Goal: Obtain resource: Download file/media

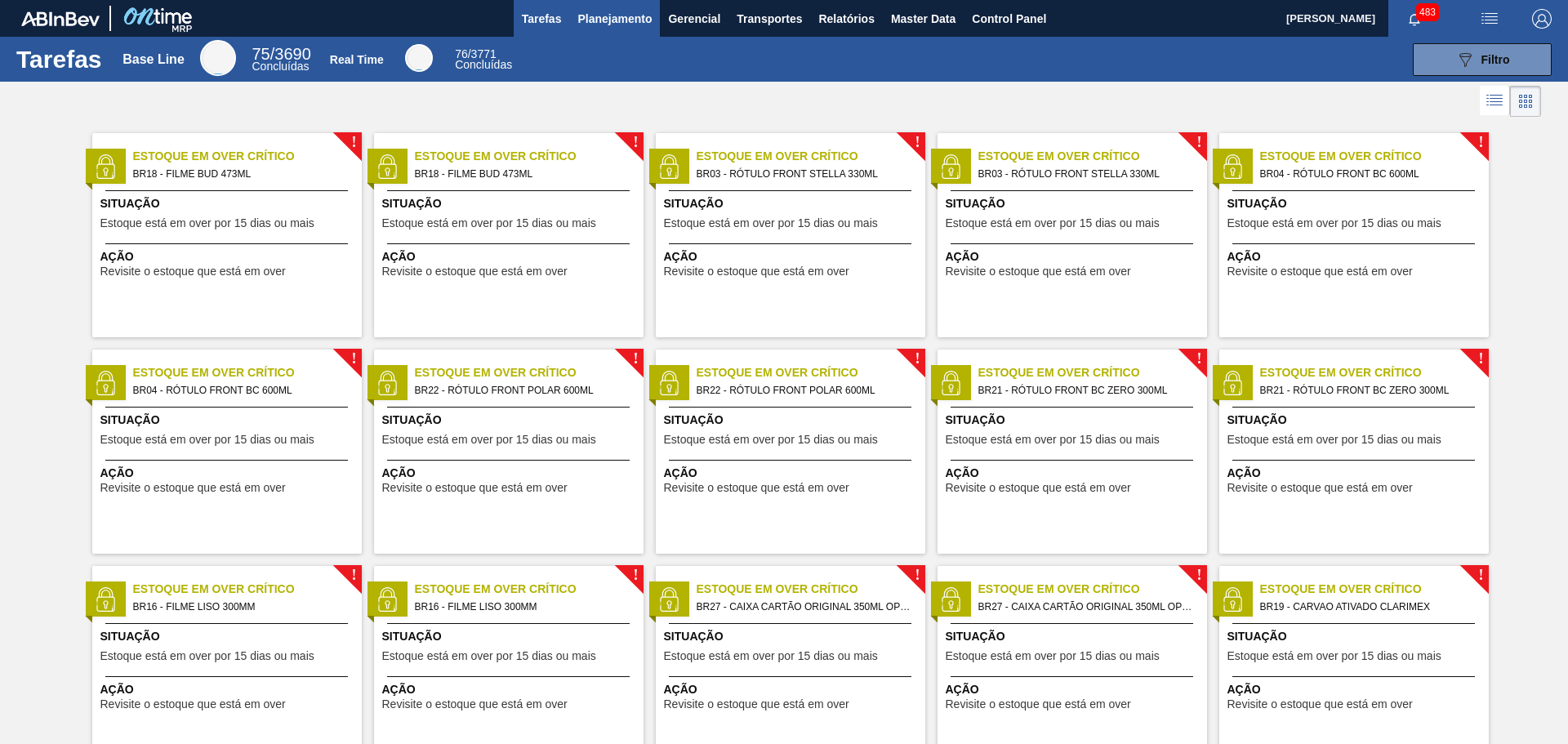
click at [640, 15] on span "Planejamento" at bounding box center [615, 18] width 75 height 19
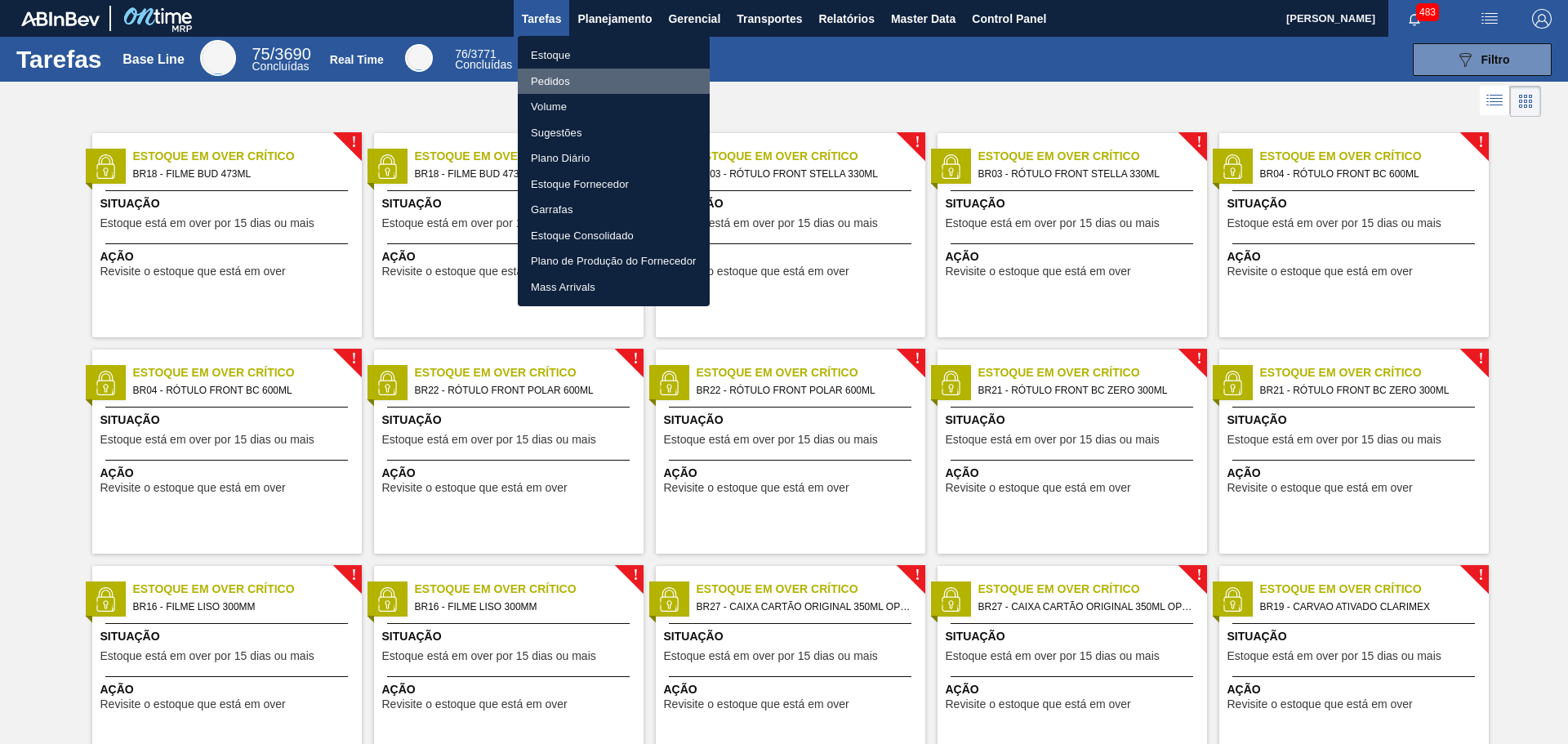
click at [578, 77] on li "Pedidos" at bounding box center [614, 81] width 191 height 26
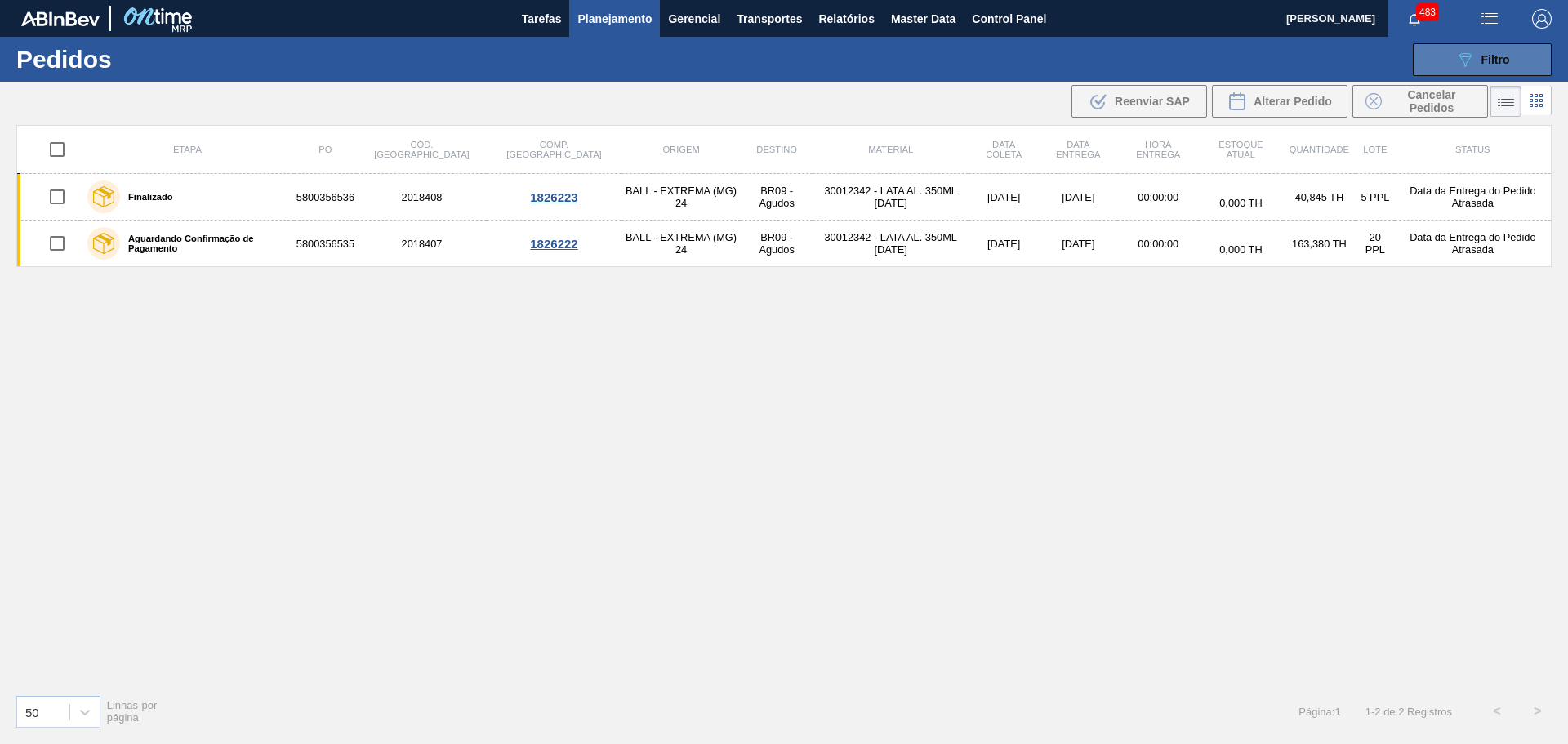
click at [1490, 51] on div "089F7B8B-B2A5-4AFE-B5C0-19BA573D28AC Filtro" at bounding box center [1482, 59] width 55 height 19
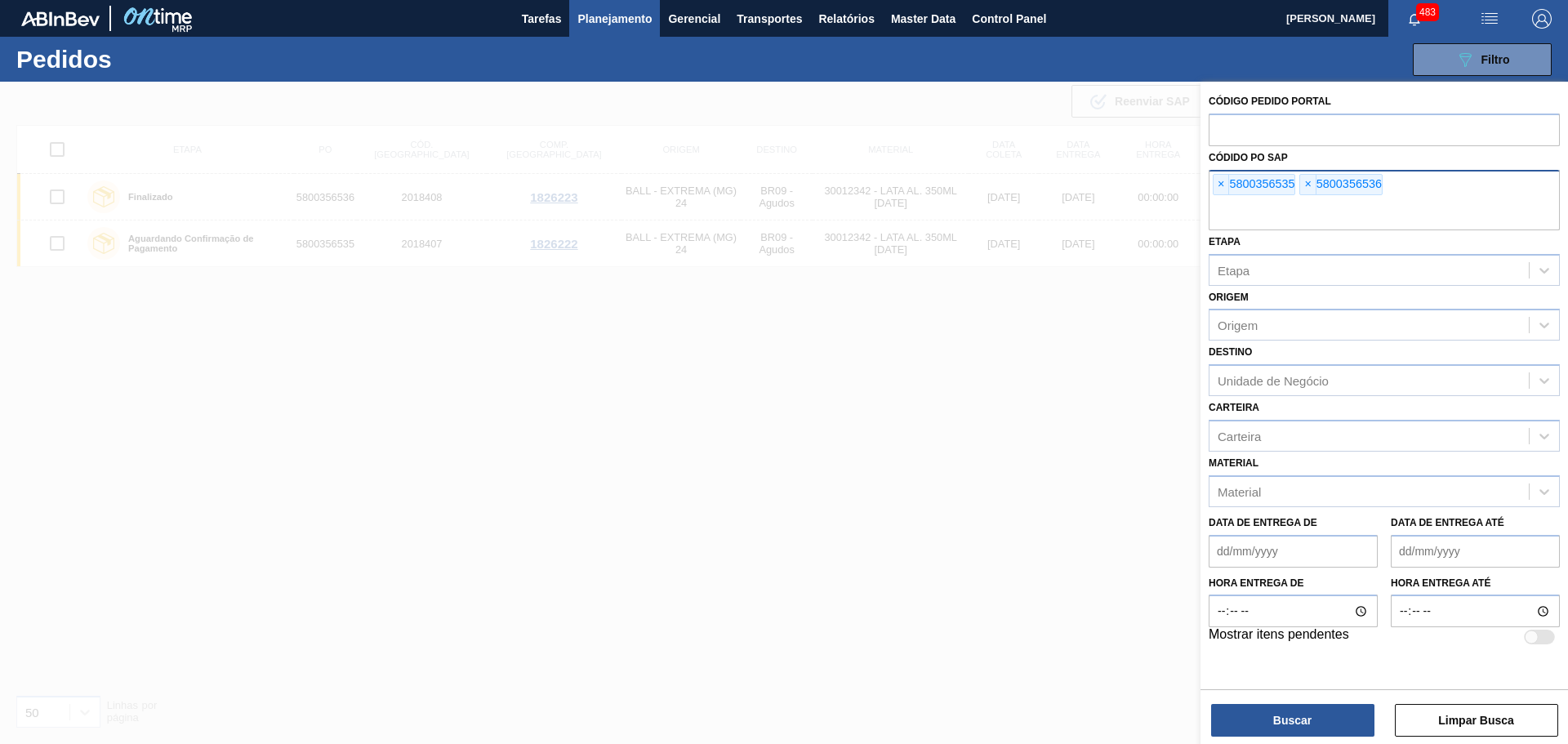
click at [1306, 186] on span "×" at bounding box center [1308, 185] width 15 height 19
click at [1217, 178] on span "×" at bounding box center [1221, 185] width 15 height 19
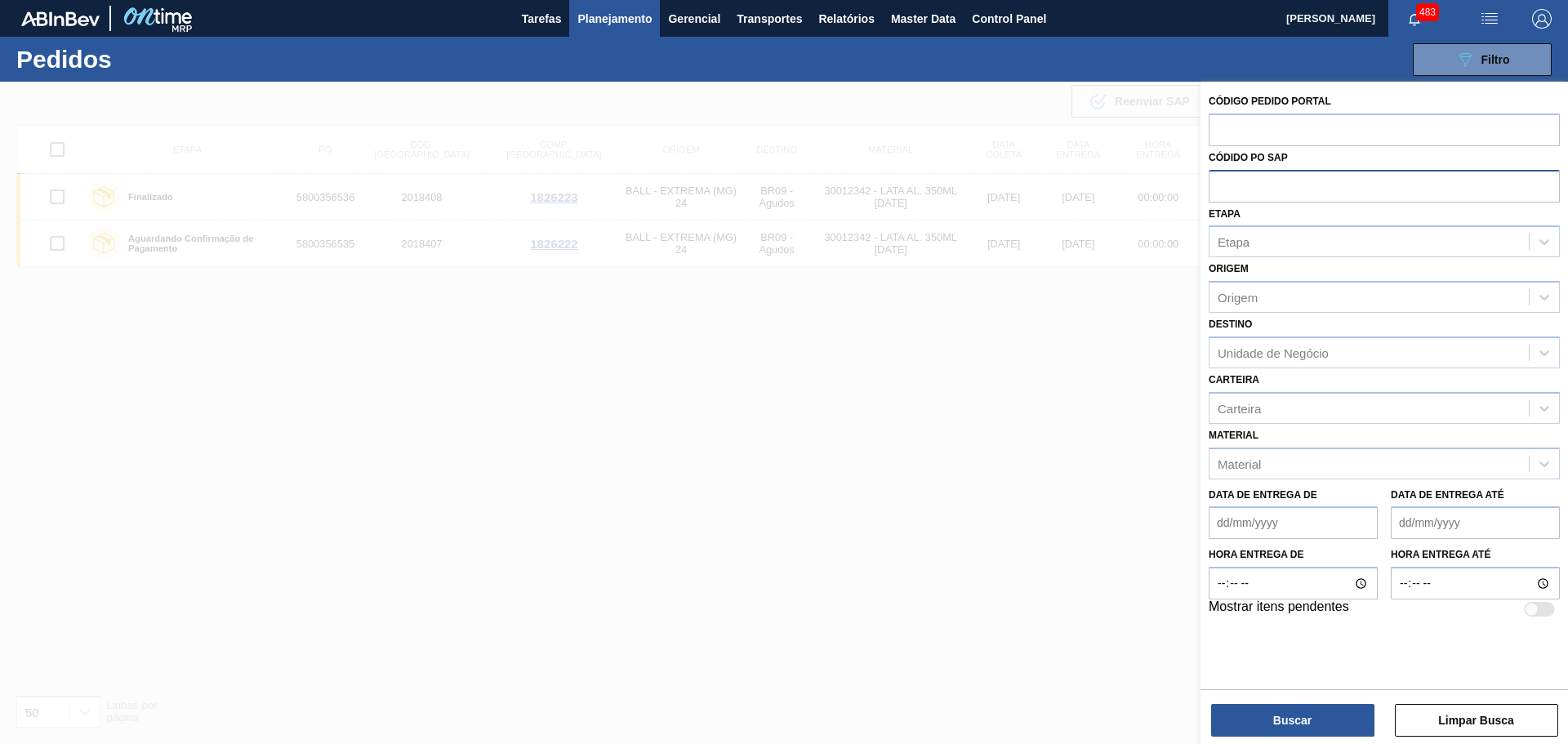
paste input "5800361802"
type input "5800361802"
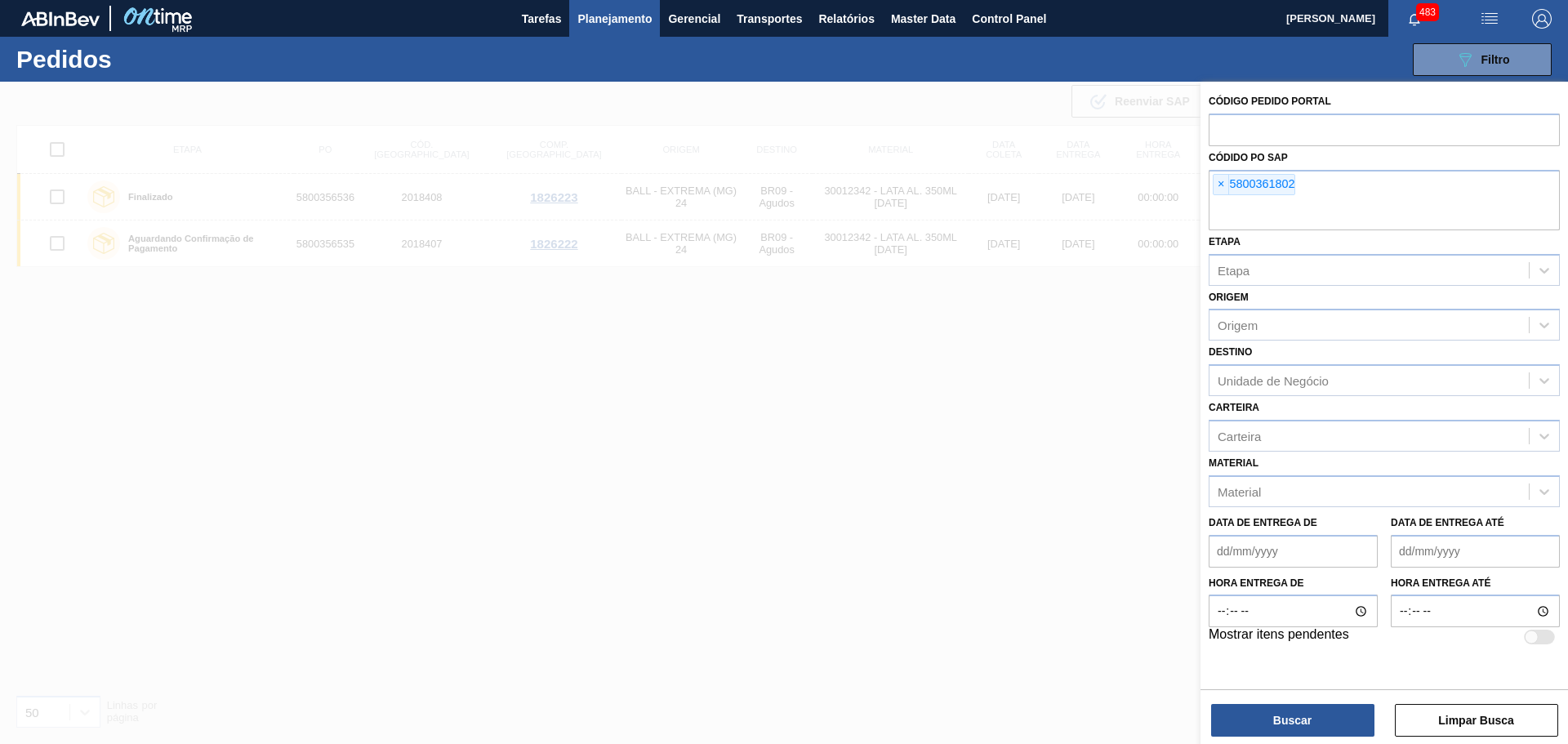
click at [1323, 743] on div "Código Pedido Portal Códido PO SAP × 5800361802 Etapa Etapa Origem Origem Desti…" at bounding box center [1384, 414] width 368 height 665
click at [1320, 729] on button "Buscar" at bounding box center [1292, 720] width 164 height 33
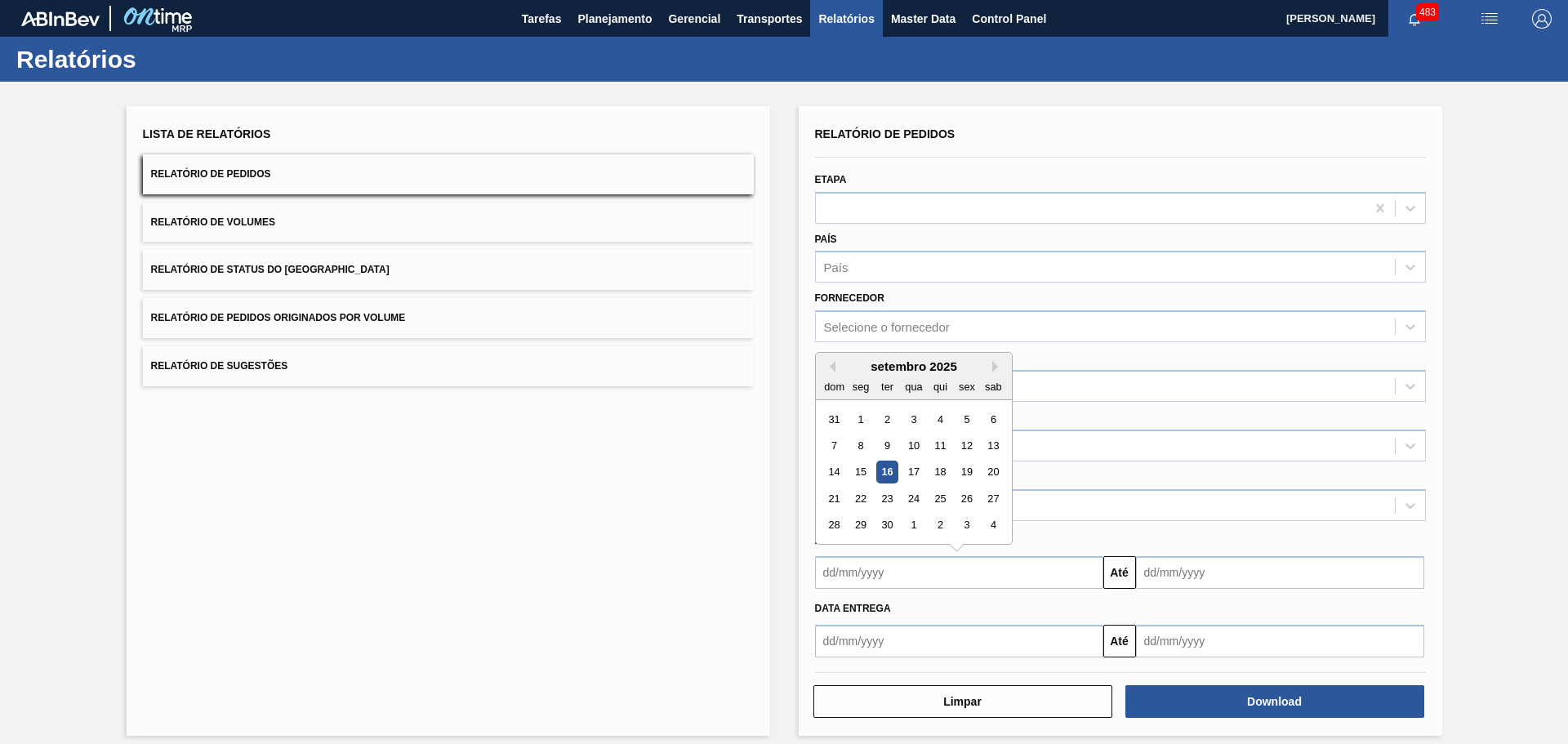
click at [887, 575] on input "text" at bounding box center [958, 573] width 288 height 33
click at [918, 442] on div "10" at bounding box center [913, 445] width 22 height 22
type input "[DATE]"
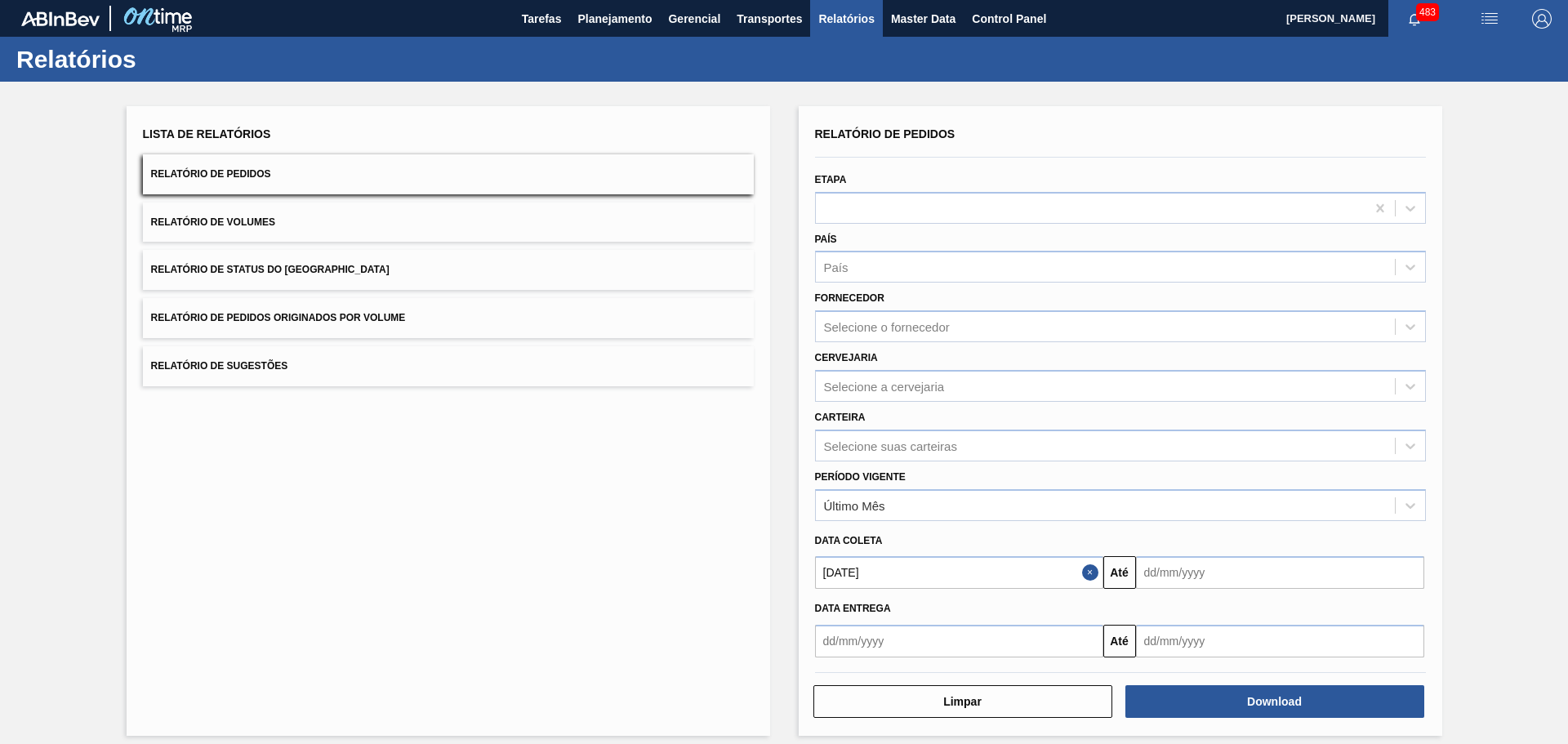
click at [1256, 578] on input "text" at bounding box center [1280, 573] width 288 height 33
click at [1262, 448] on div "11" at bounding box center [1260, 445] width 22 height 22
type input "[DATE]"
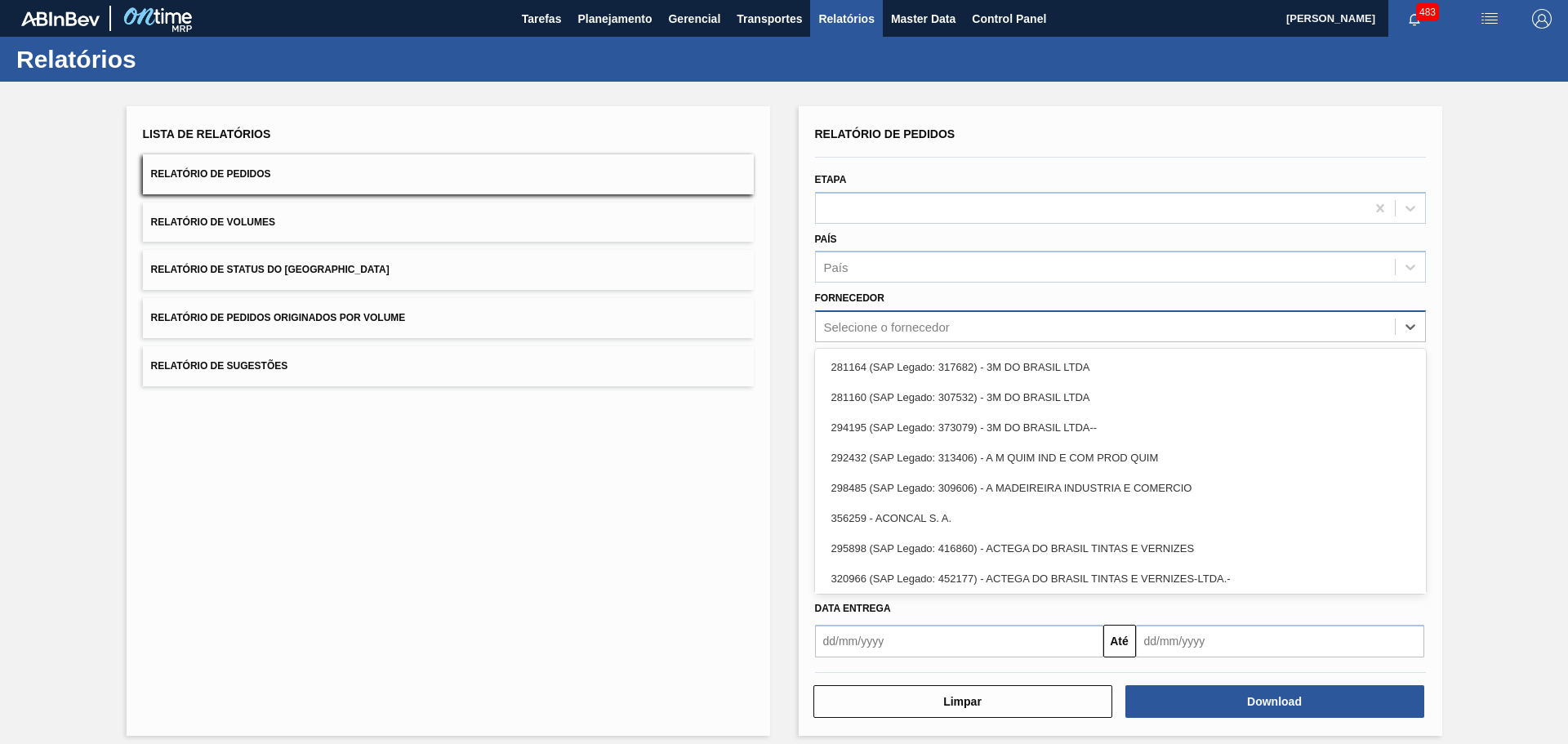
click at [948, 321] on div "Selecione o fornecedor" at bounding box center [886, 327] width 125 height 14
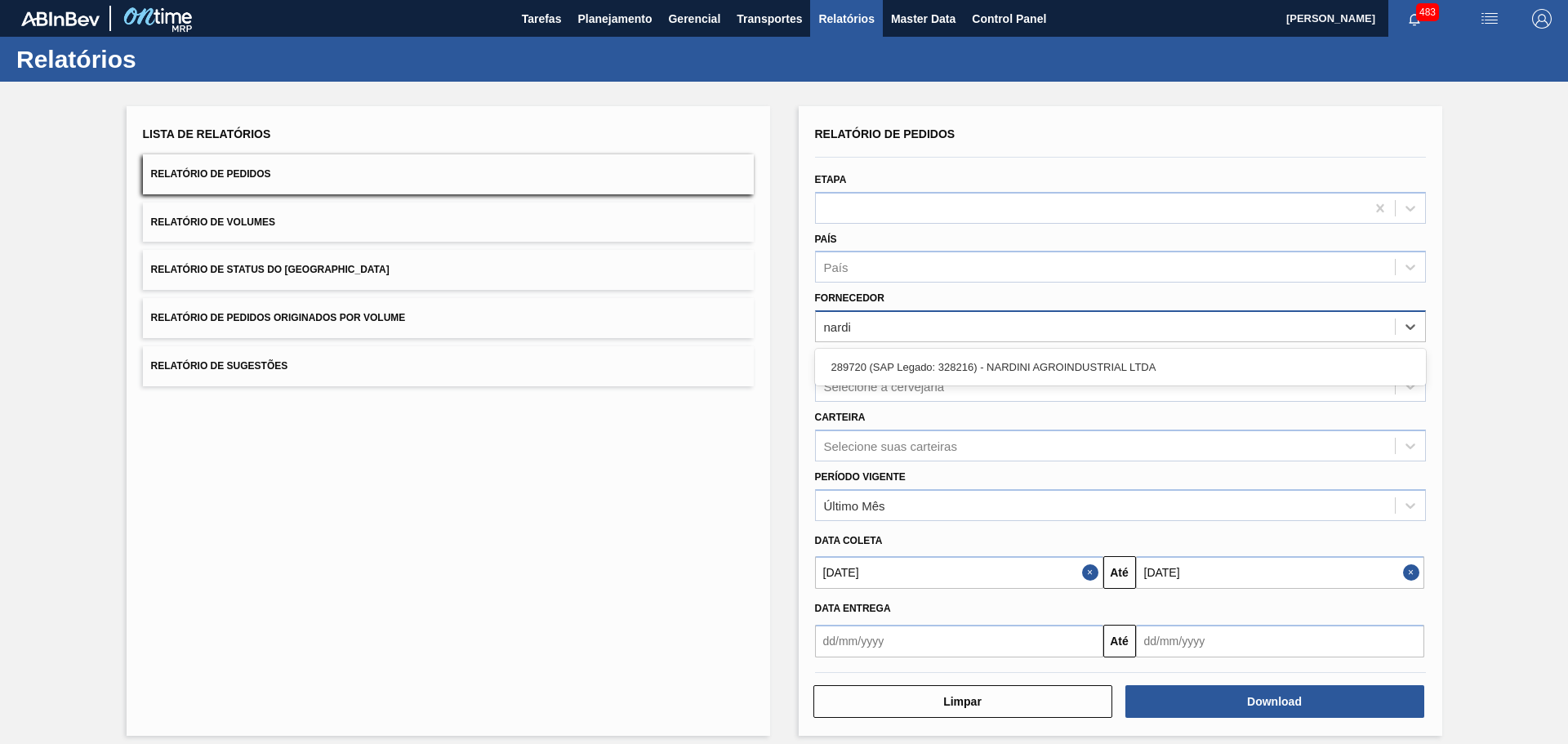
type input "nardin"
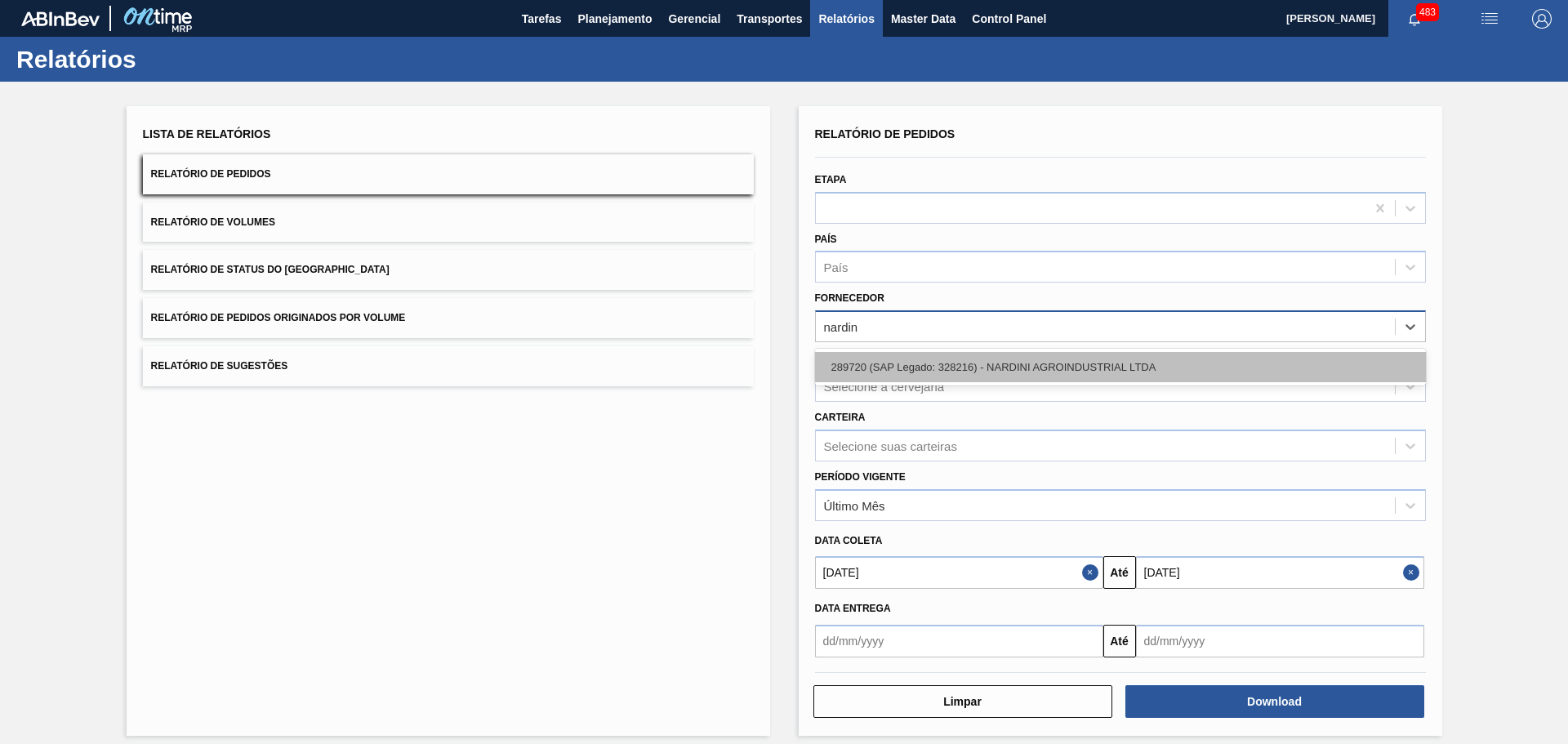
click at [1006, 365] on div "289720 (SAP Legado: 328216) - NARDINI AGROINDUSTRIAL LTDA" at bounding box center [1120, 368] width 611 height 31
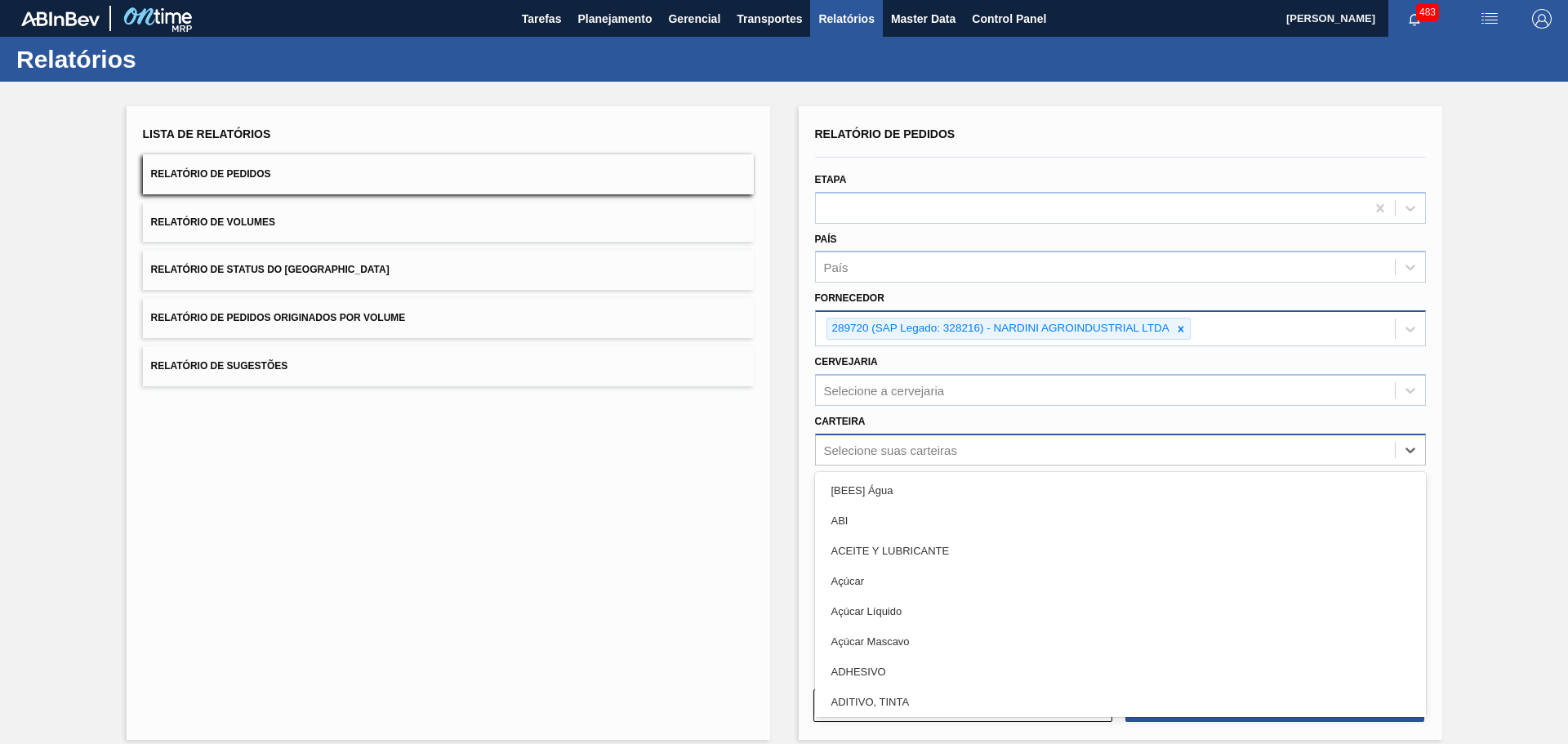
click at [953, 455] on div "Selecione suas carteiras" at bounding box center [890, 449] width 133 height 14
type input "aç"
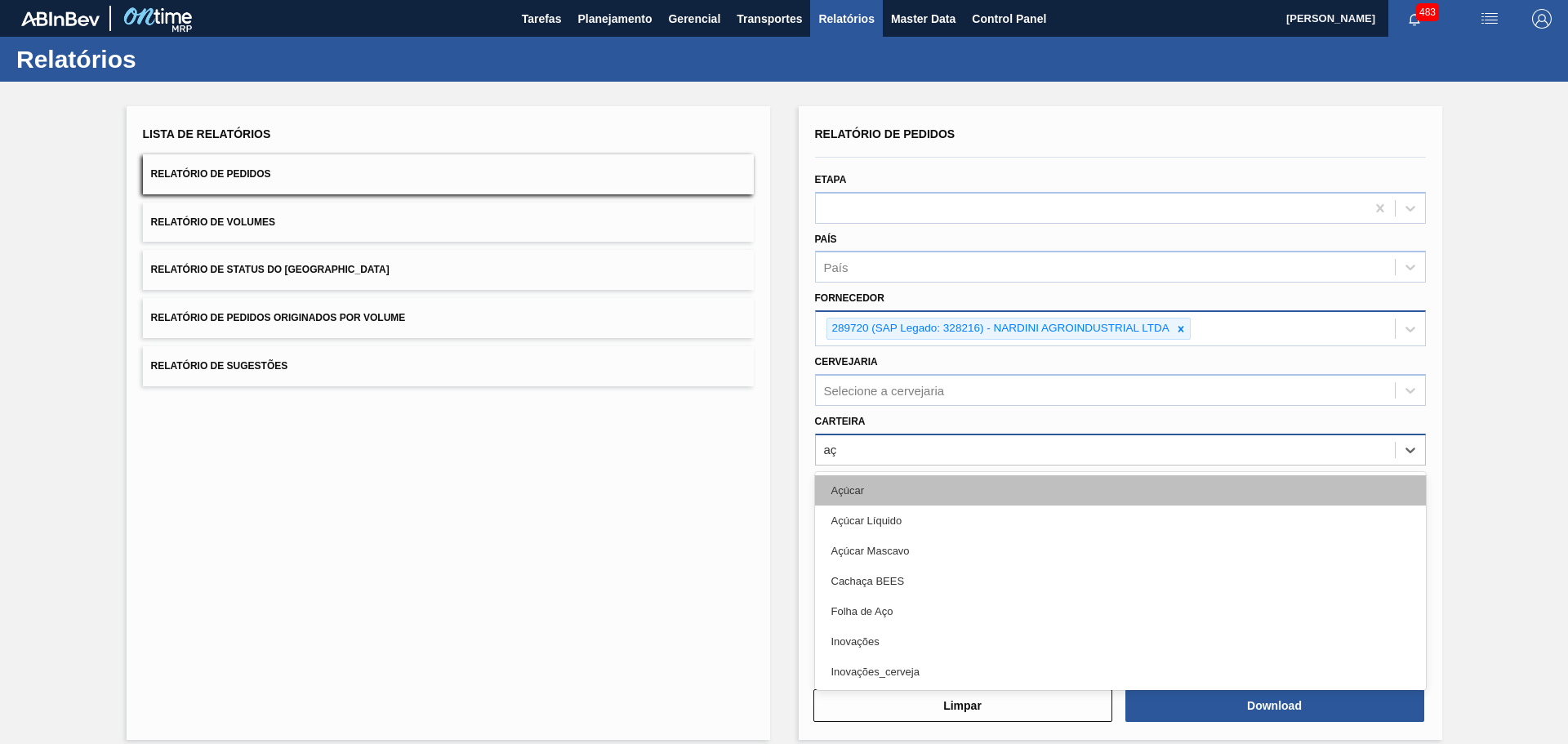
click at [949, 485] on div "Açúcar" at bounding box center [1120, 491] width 611 height 31
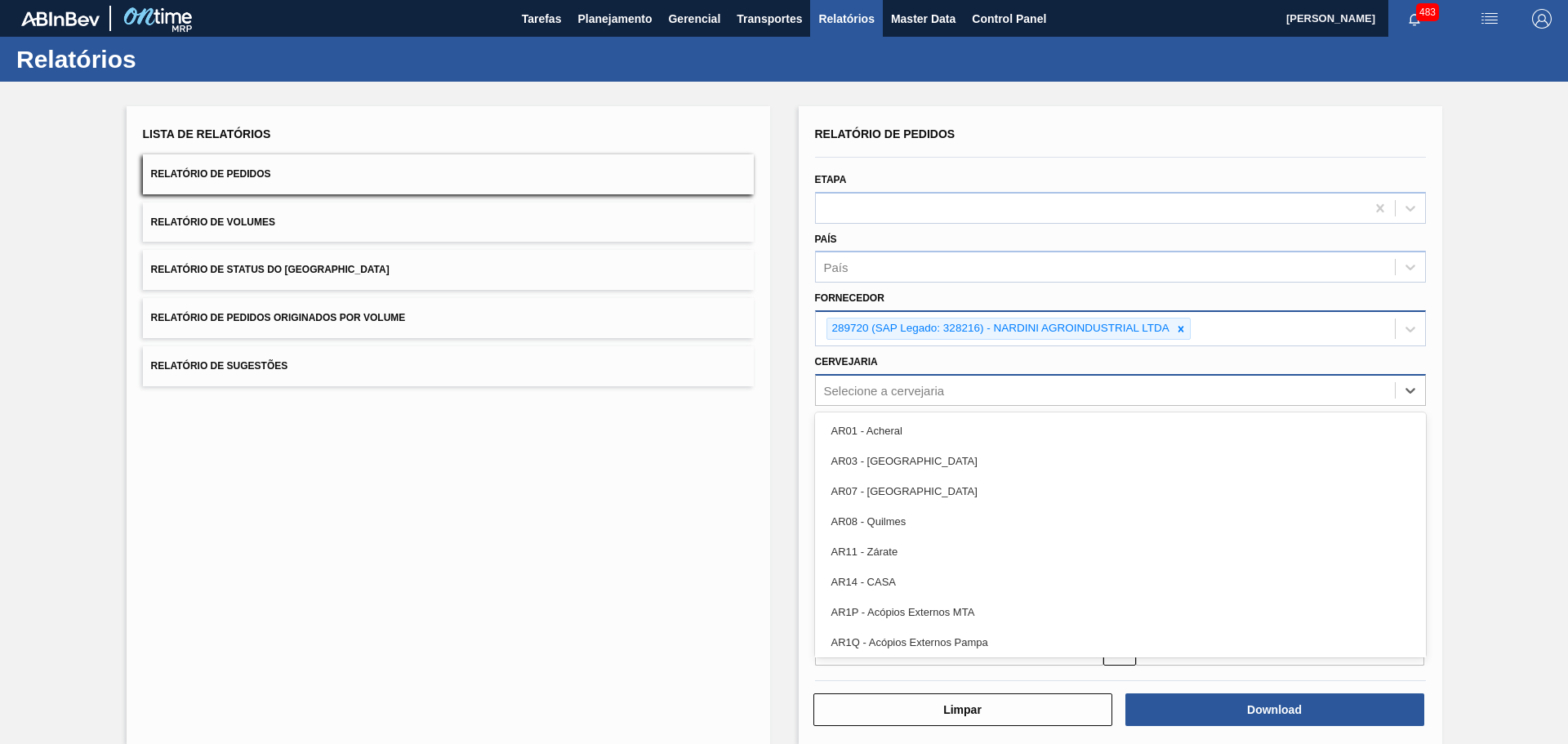
click at [965, 396] on div "Selecione a cervejaria" at bounding box center [1105, 390] width 579 height 24
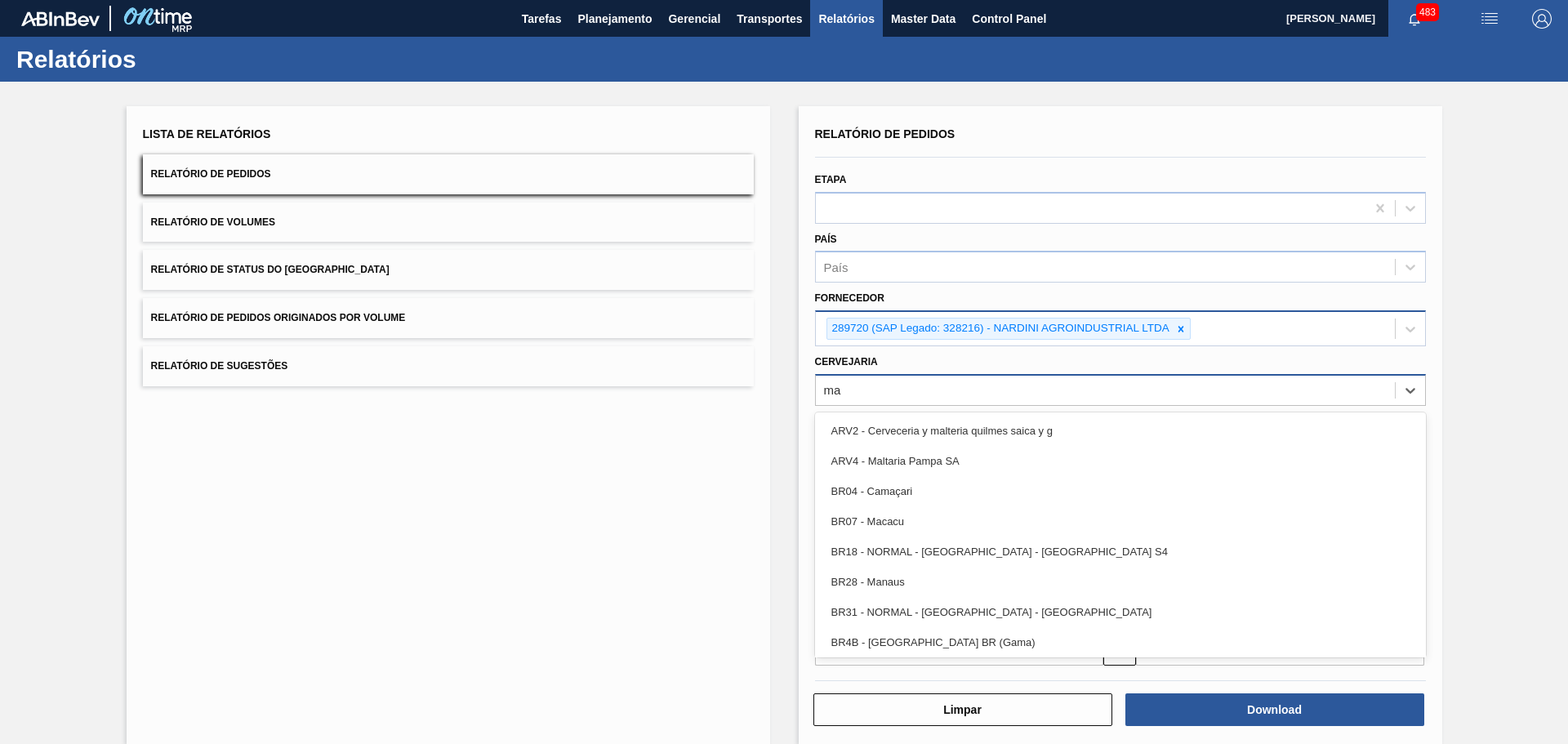
type input "mac"
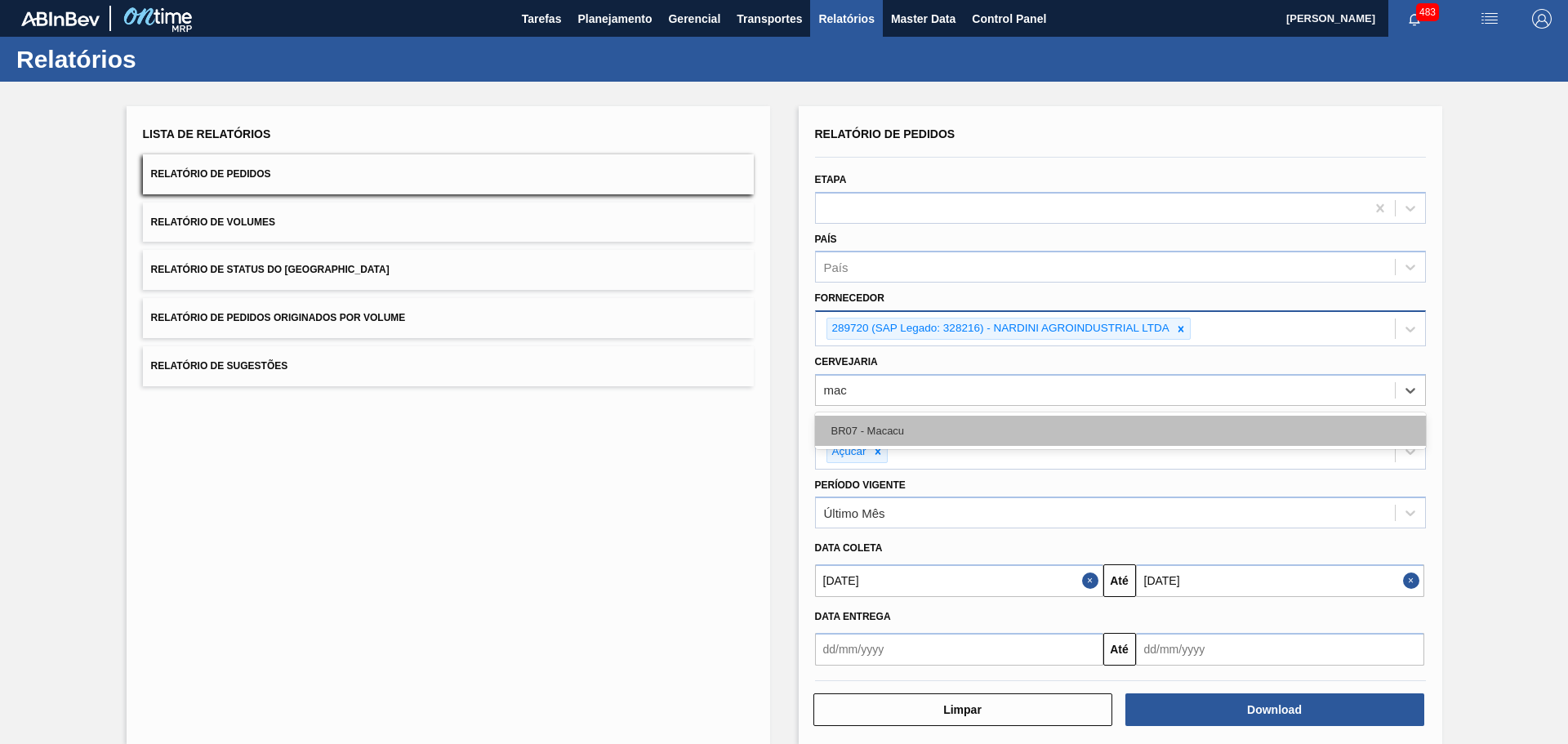
click at [956, 426] on div "BR07 - Macacu" at bounding box center [1120, 431] width 611 height 31
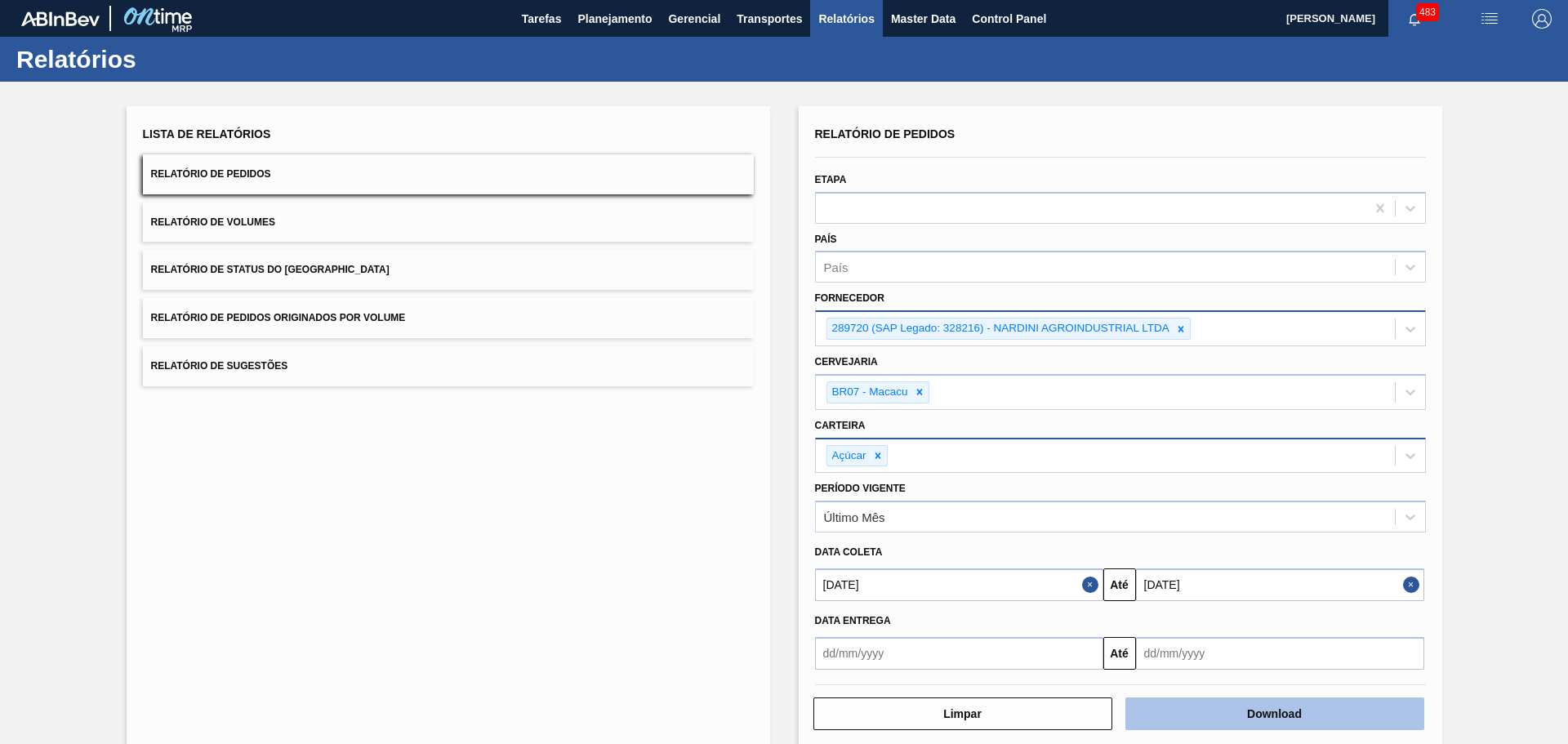
click at [1222, 711] on button "Download" at bounding box center [1275, 714] width 299 height 33
